Goal: Task Accomplishment & Management: Use online tool/utility

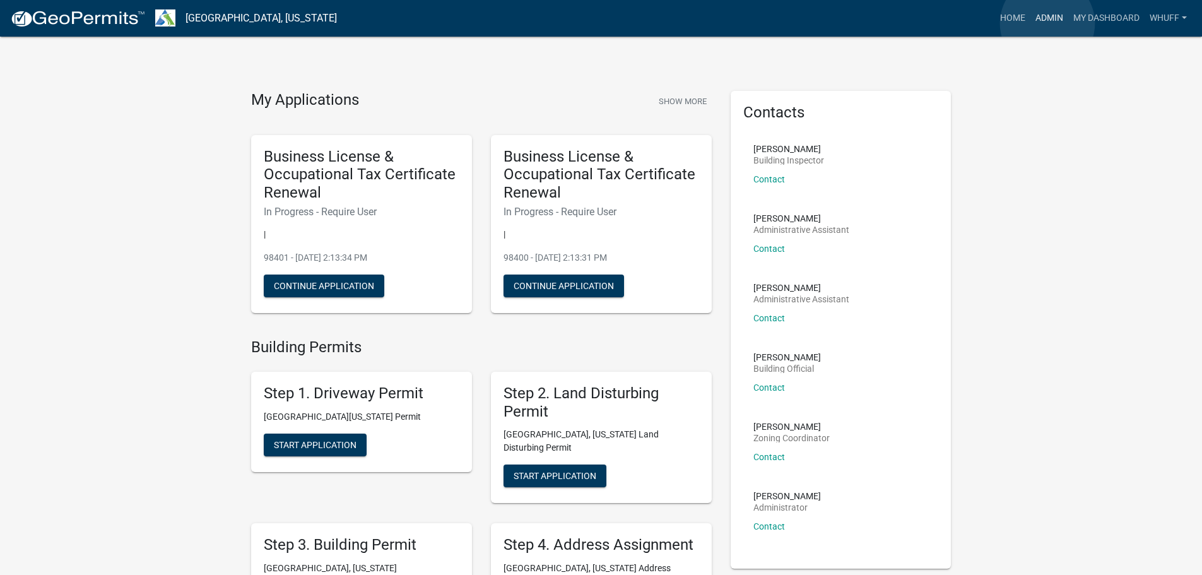
click at [1047, 23] on link "Admin" at bounding box center [1049, 18] width 38 height 24
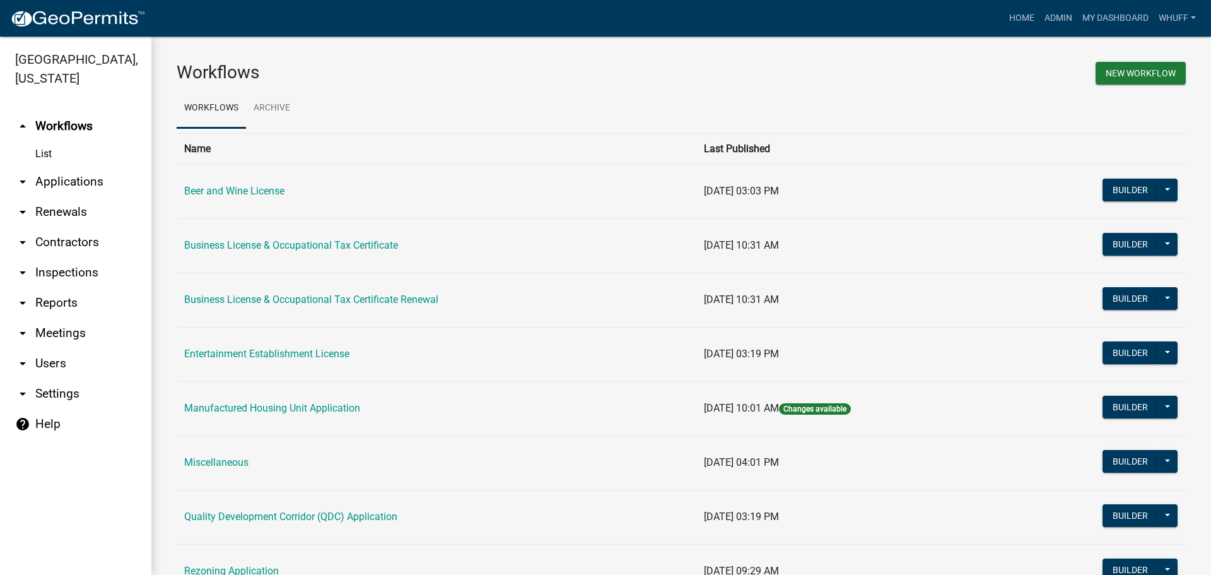
click at [62, 167] on link "arrow_drop_down Applications" at bounding box center [75, 182] width 151 height 30
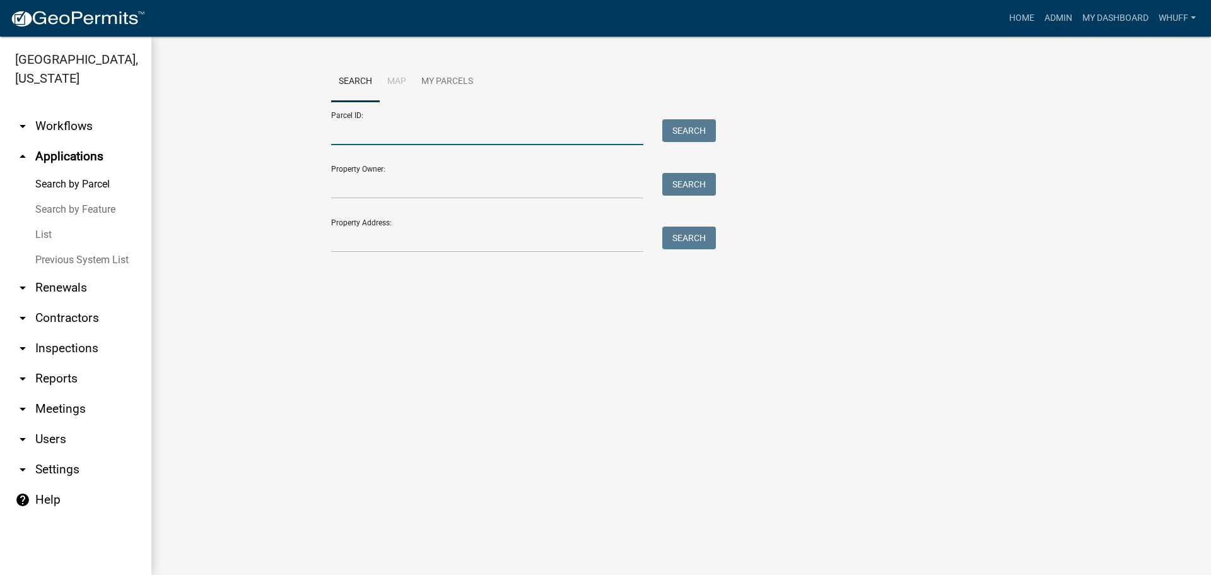
click at [379, 134] on input "Parcel ID:" at bounding box center [487, 132] width 312 height 26
paste input "0371 000017"
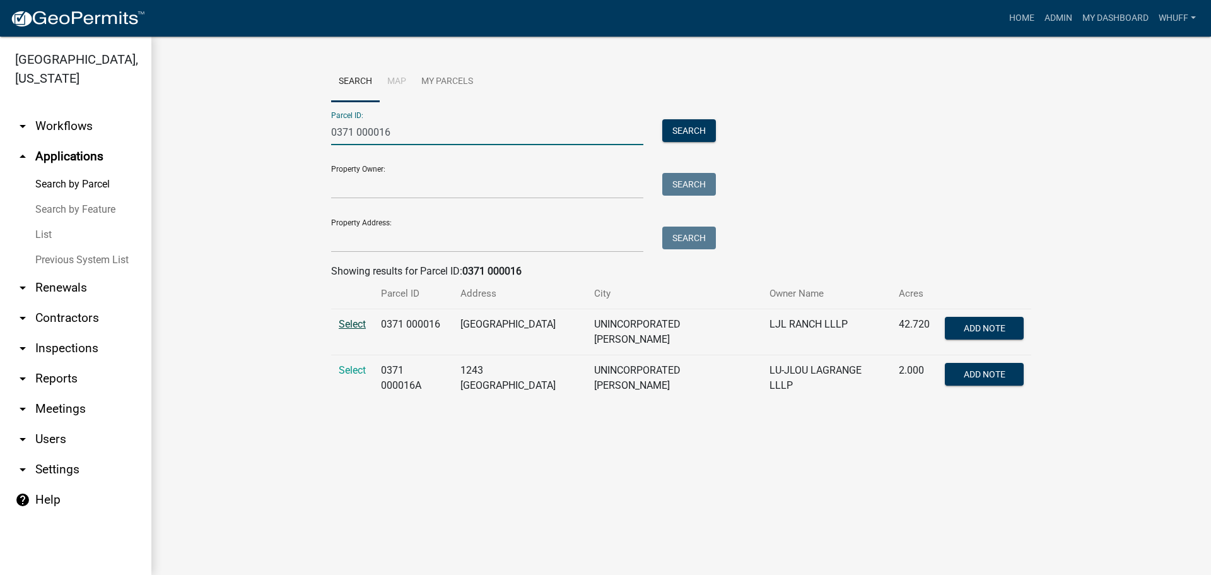
type input "0371 000016"
click at [342, 324] on span "Select" at bounding box center [352, 324] width 27 height 12
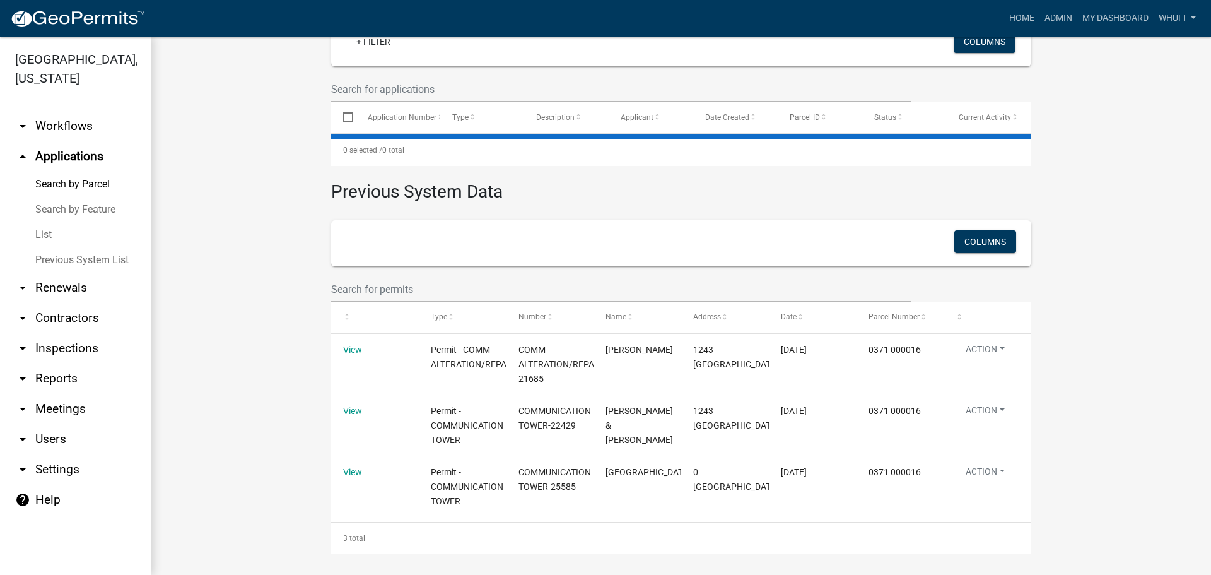
scroll to position [380, 0]
